Goal: Task Accomplishment & Management: Use online tool/utility

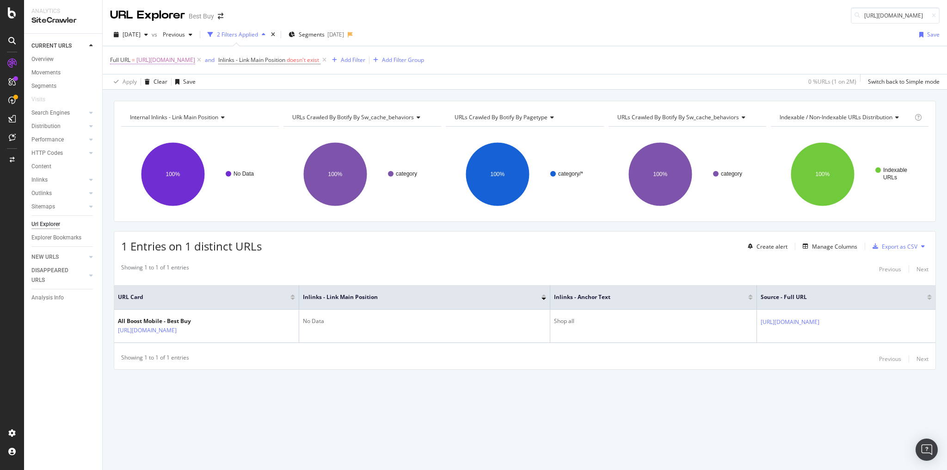
click at [195, 59] on span "https://www.bestbuy.com/site/boost-mobile/boost-mobile/pcmcat1653592586851.c?id…" at bounding box center [165, 60] width 59 height 13
click at [188, 99] on input "https://www.bestbuy.com/site/boost-mobile/boost-mobile/pcmcat1653592586851.c?id…" at bounding box center [161, 97] width 87 height 15
click at [189, 98] on input "https://www.bestbuy.com/site/boost-mobile/boost-mobile/pcmcat1653592586851.c?id…" at bounding box center [161, 97] width 87 height 15
paste input "[URL][DOMAIN_NAME]"
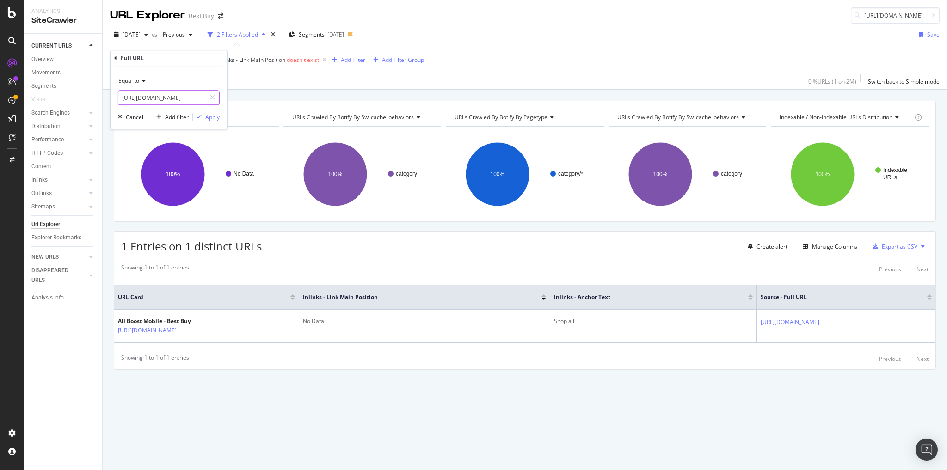
scroll to position [0, 176]
type input "[URL][DOMAIN_NAME]"
click at [216, 119] on div "Apply" at bounding box center [212, 117] width 14 height 8
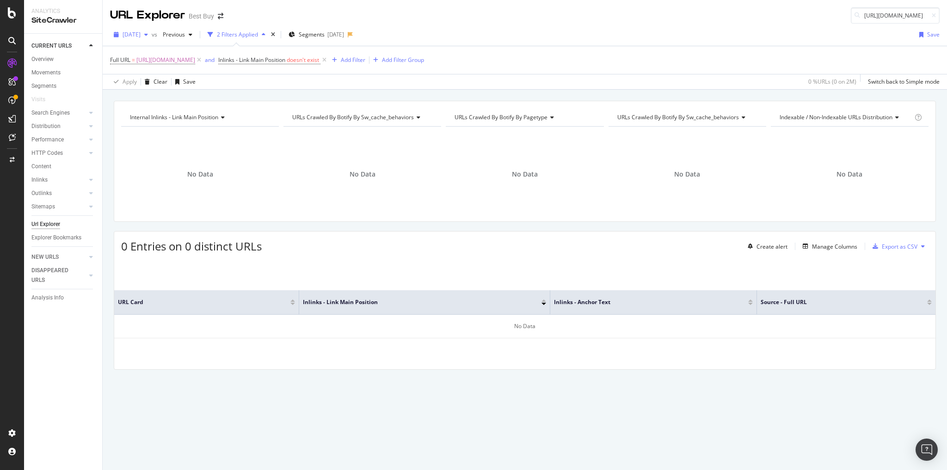
click at [148, 36] on icon "button" at bounding box center [146, 35] width 4 height 6
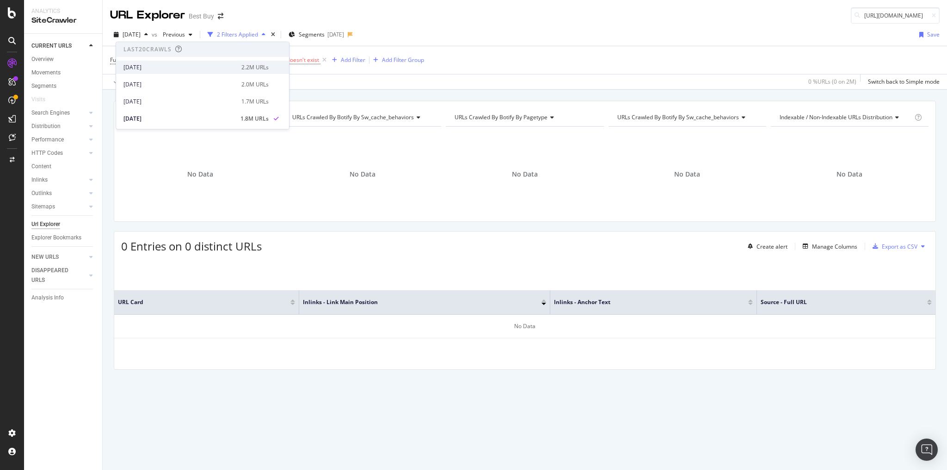
click at [163, 63] on div "[DATE]" at bounding box center [179, 67] width 112 height 8
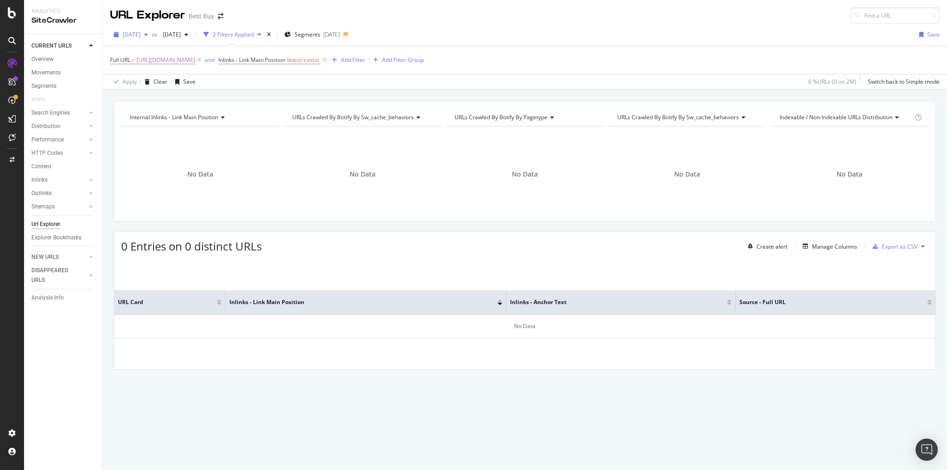
click at [152, 36] on div "button" at bounding box center [146, 35] width 11 height 6
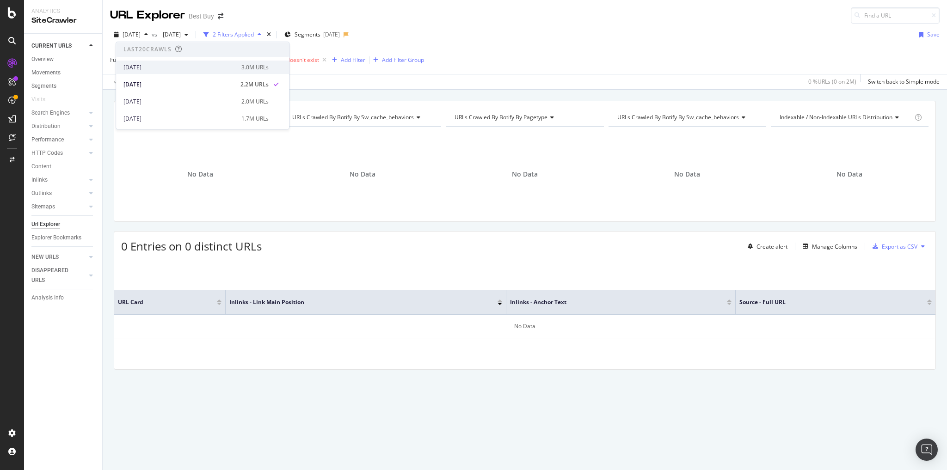
click at [156, 62] on div "[DATE] 3.0M URLs" at bounding box center [202, 67] width 173 height 13
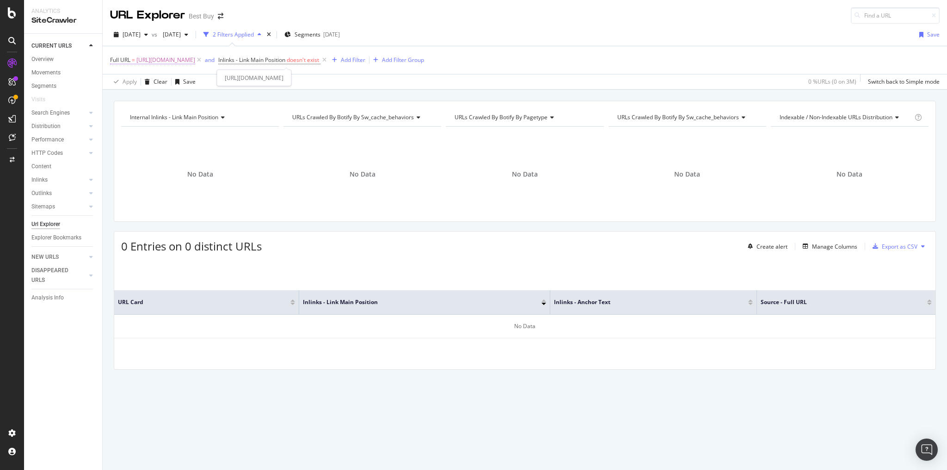
click at [195, 59] on span "[URL][DOMAIN_NAME]" at bounding box center [165, 60] width 59 height 13
click at [183, 100] on input "[URL][DOMAIN_NAME]" at bounding box center [161, 97] width 87 height 15
type input "="
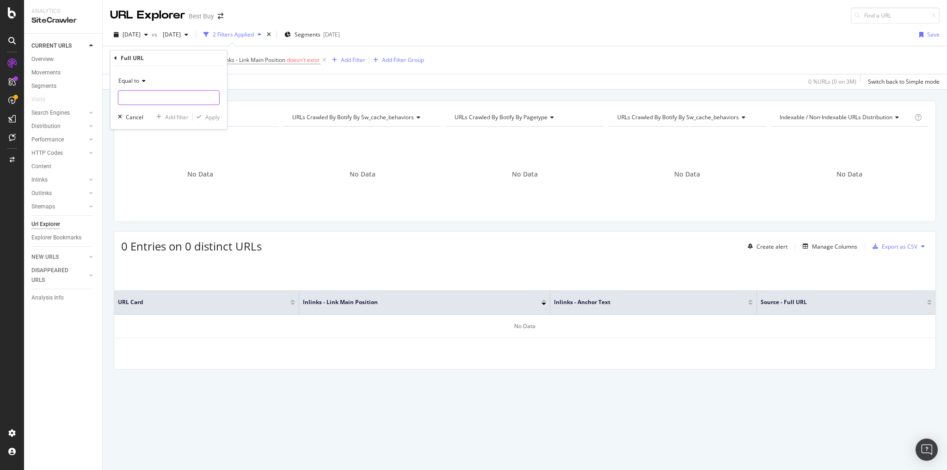
paste input "[URL][DOMAIN_NAME]"
type input "[URL][DOMAIN_NAME]"
click at [209, 113] on div "Apply" at bounding box center [212, 117] width 14 height 8
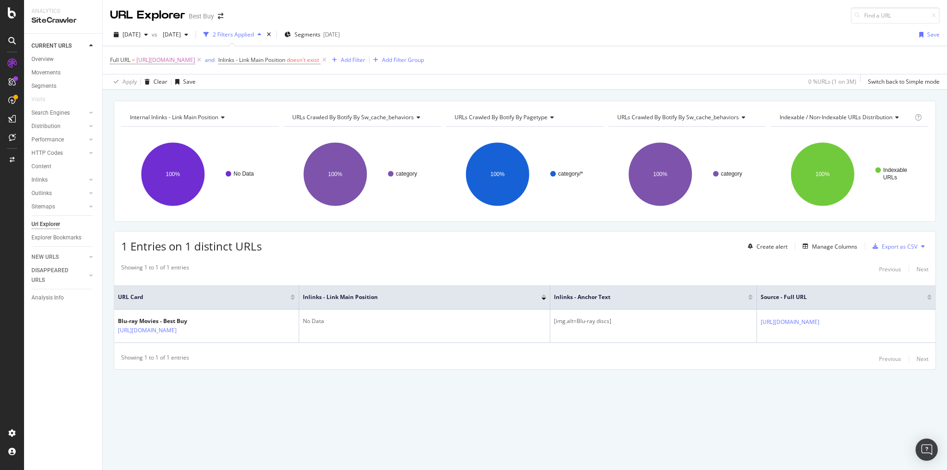
scroll to position [0, 29]
click at [195, 60] on span "[URL][DOMAIN_NAME]" at bounding box center [165, 60] width 59 height 13
click at [195, 59] on span "[URL][DOMAIN_NAME]" at bounding box center [165, 60] width 59 height 13
click at [189, 99] on input "[URL][DOMAIN_NAME]" at bounding box center [161, 97] width 87 height 15
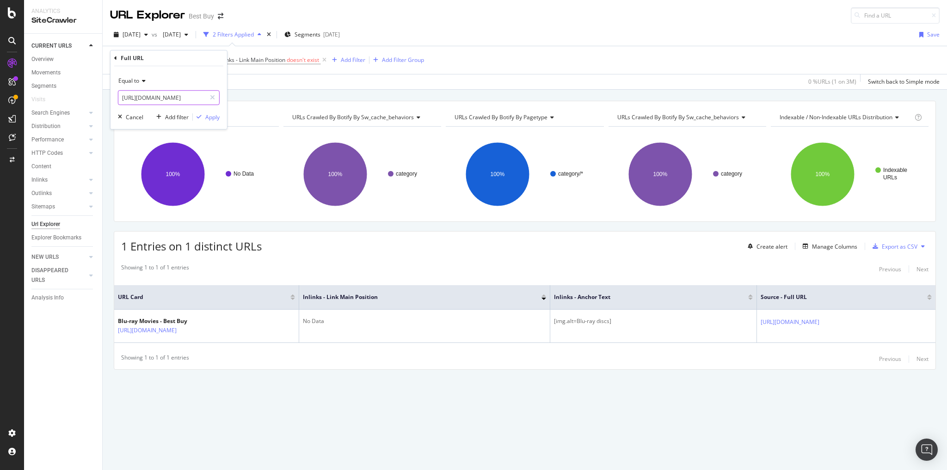
click at [189, 99] on input "[URL][DOMAIN_NAME]" at bounding box center [161, 97] width 87 height 15
paste input "[URL][DOMAIN_NAME]"
type input "[URL][DOMAIN_NAME]"
click at [213, 117] on div "Apply" at bounding box center [212, 117] width 14 height 8
